Goal: Information Seeking & Learning: Learn about a topic

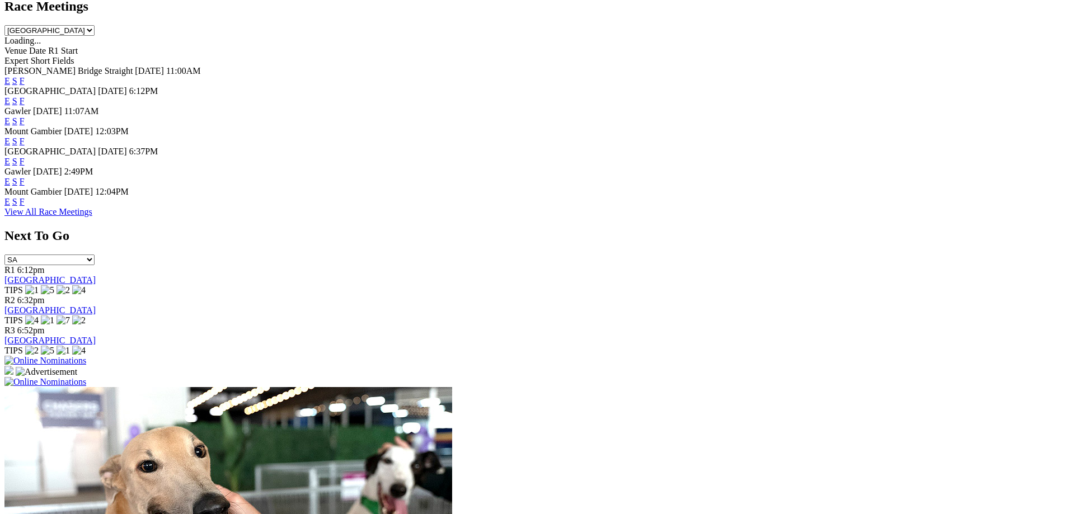
scroll to position [572, 0]
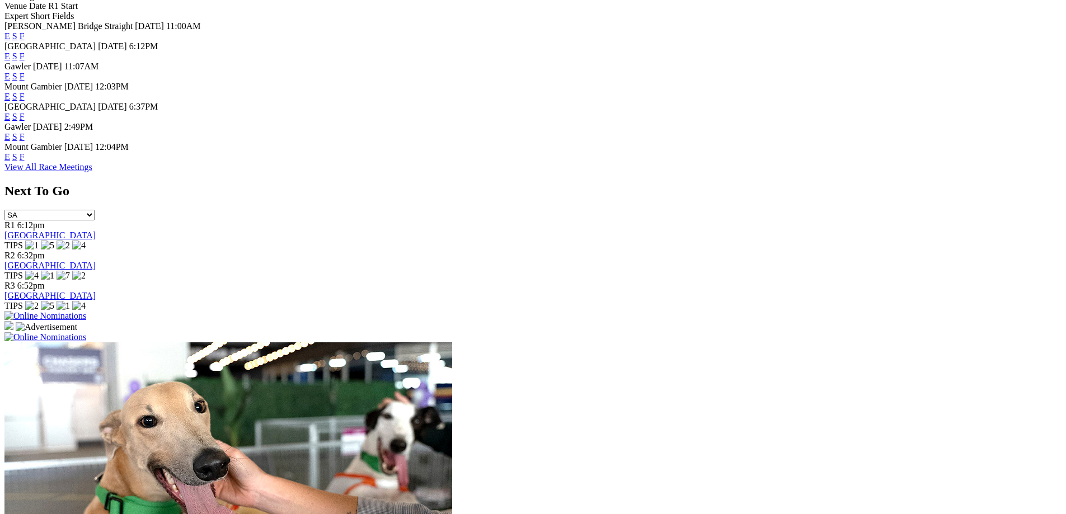
click at [10, 112] on link "E" at bounding box center [7, 117] width 6 height 10
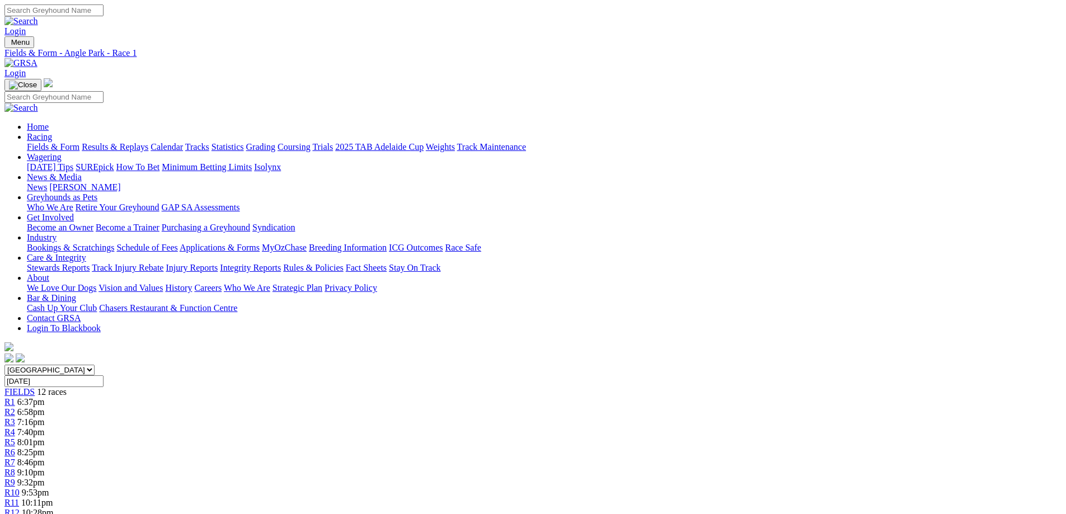
click at [747, 488] on div "R10 9:53pm" at bounding box center [532, 493] width 1057 height 10
